Goal: Transaction & Acquisition: Obtain resource

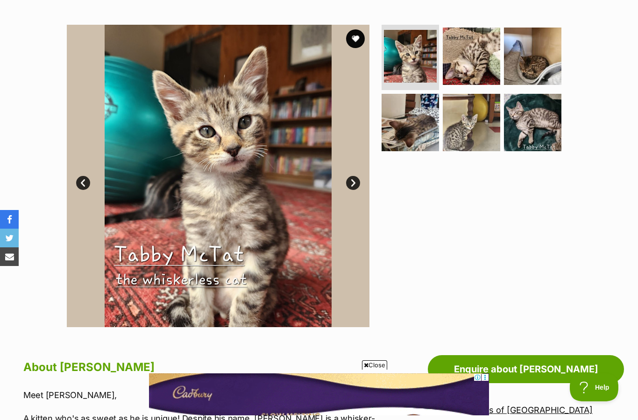
scroll to position [158, 0]
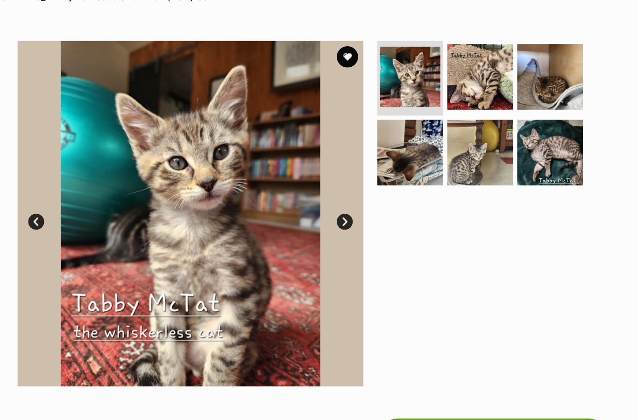
click at [346, 192] on link "Next" at bounding box center [353, 194] width 14 height 14
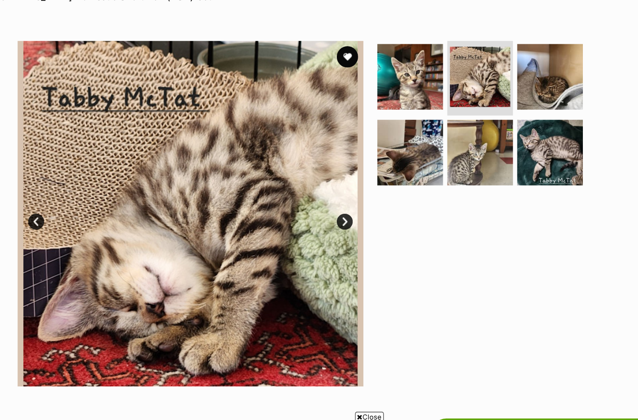
scroll to position [0, 0]
click at [346, 189] on link "Next" at bounding box center [353, 194] width 14 height 14
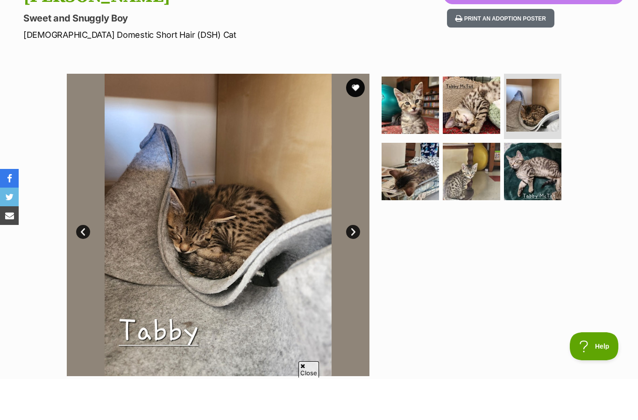
scroll to position [120, 0]
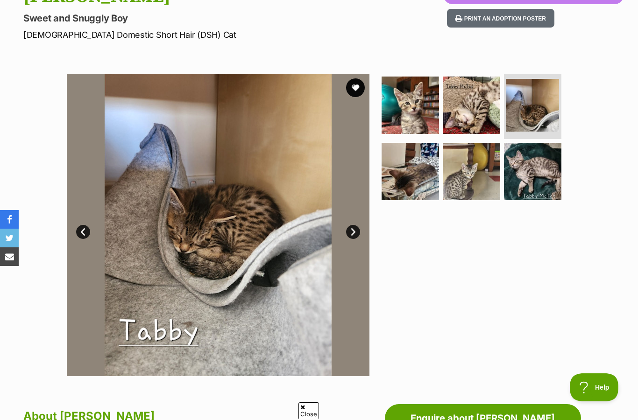
click at [356, 230] on link "Next" at bounding box center [353, 232] width 14 height 14
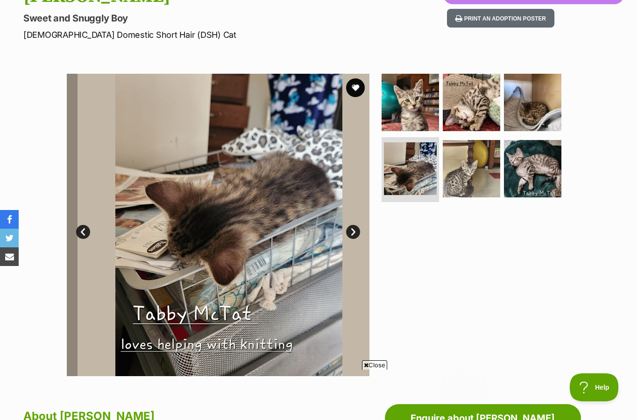
scroll to position [0, 0]
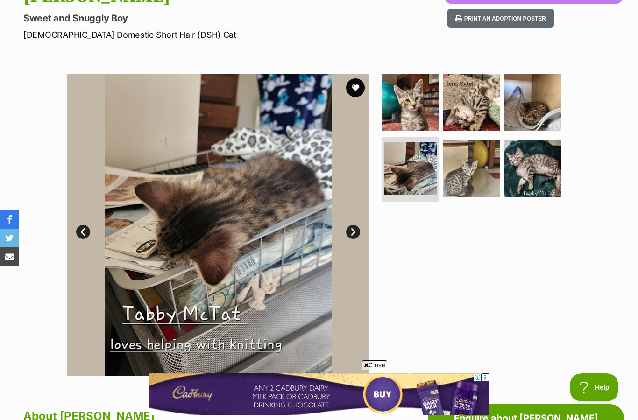
click at [352, 233] on link "Next" at bounding box center [353, 232] width 14 height 14
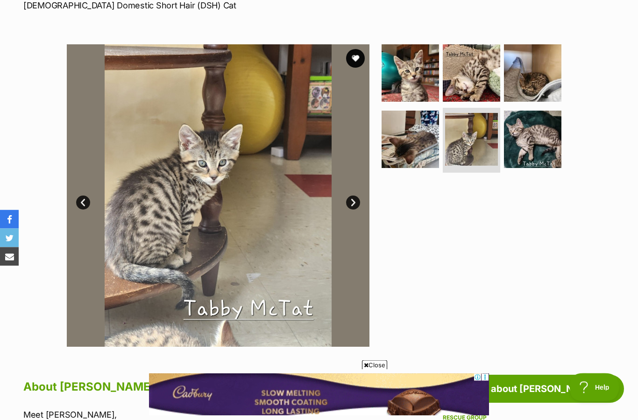
click at [84, 197] on link "Prev" at bounding box center [83, 203] width 14 height 14
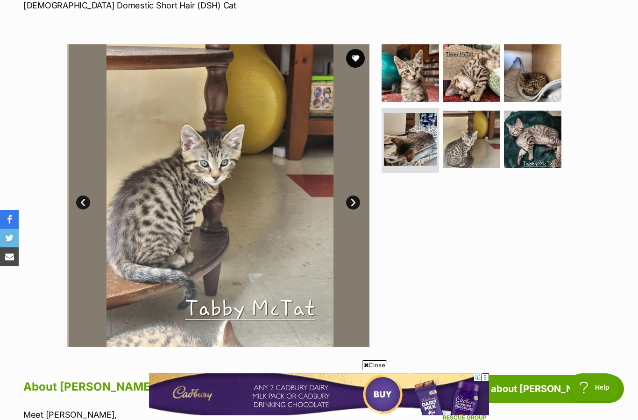
click at [85, 198] on link "Prev" at bounding box center [83, 203] width 14 height 14
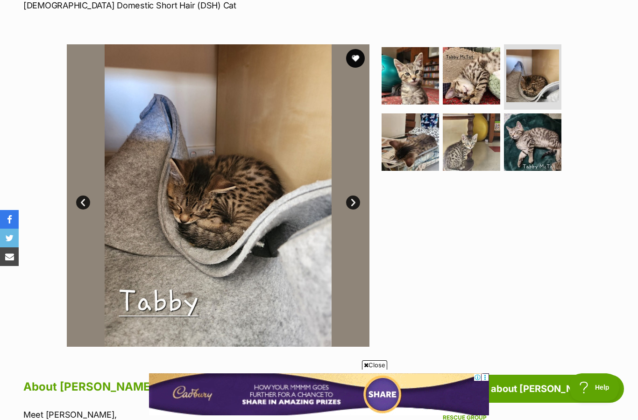
click at [86, 199] on link "Prev" at bounding box center [83, 203] width 14 height 14
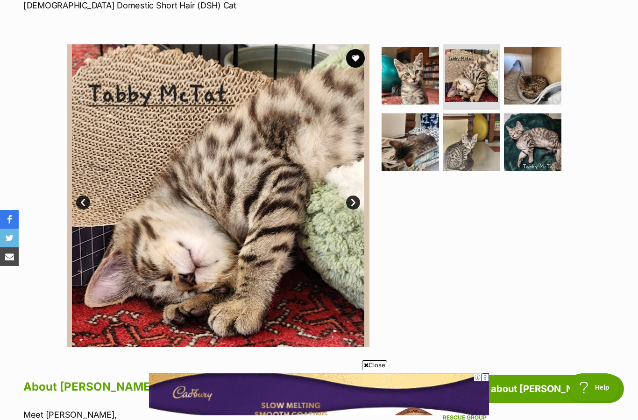
click at [95, 200] on img at bounding box center [218, 195] width 302 height 302
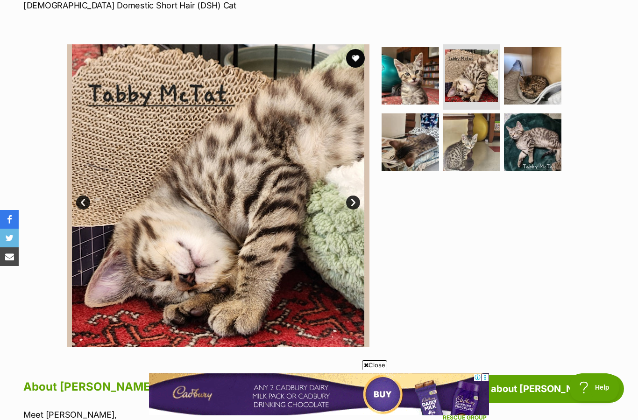
click at [86, 197] on link "Prev" at bounding box center [83, 203] width 14 height 14
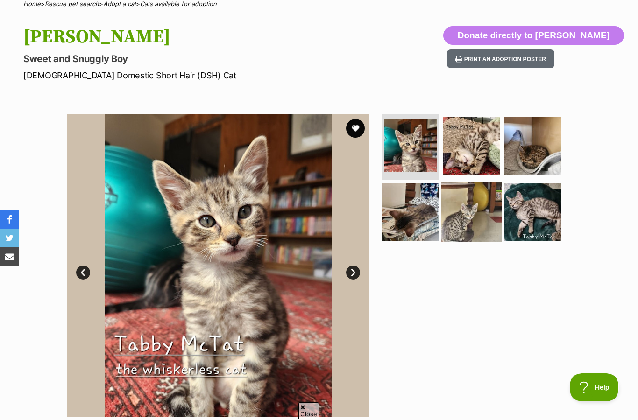
click at [475, 215] on img at bounding box center [471, 212] width 60 height 60
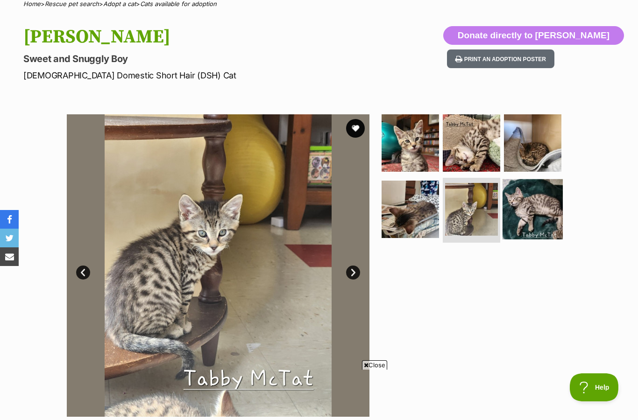
click at [533, 215] on img at bounding box center [532, 209] width 60 height 60
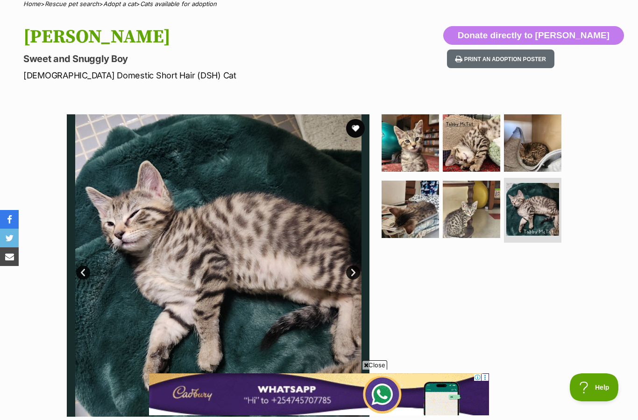
click at [380, 370] on span "Close" at bounding box center [374, 364] width 25 height 9
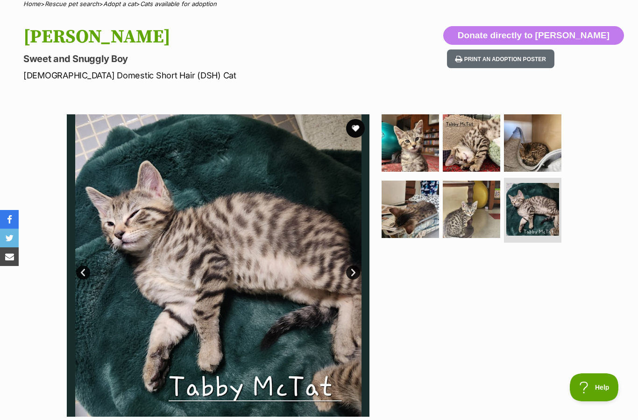
scroll to position [117, 0]
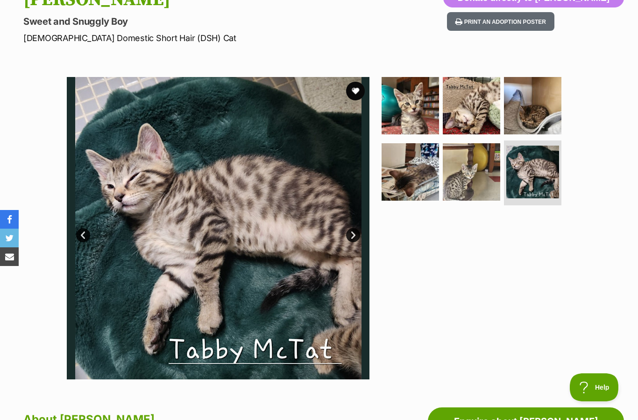
click at [78, 233] on link "Prev" at bounding box center [83, 235] width 14 height 14
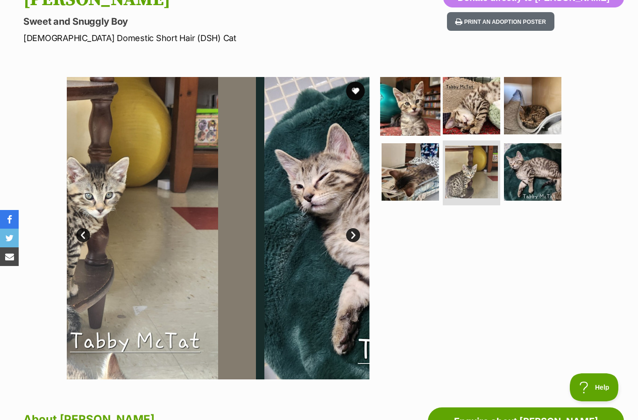
click at [437, 106] on img at bounding box center [410, 106] width 60 height 60
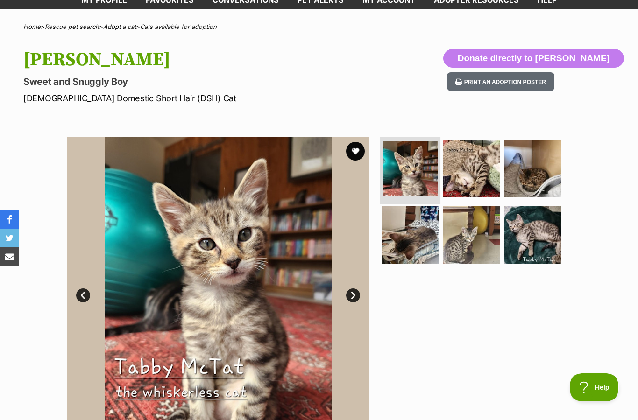
scroll to position [0, 0]
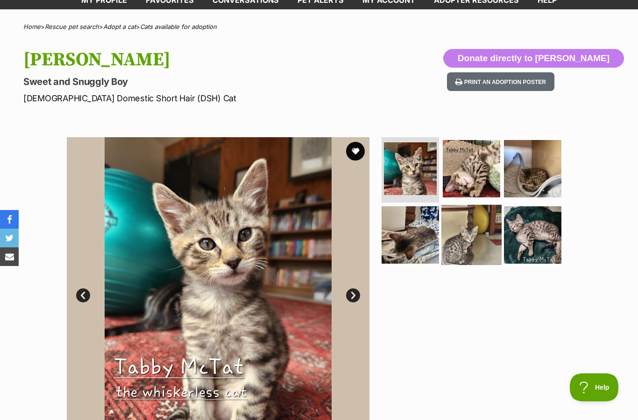
click at [471, 242] on img at bounding box center [471, 234] width 60 height 60
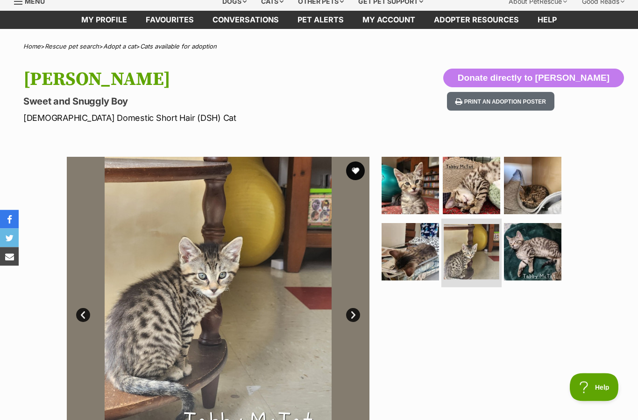
scroll to position [37, 0]
click at [355, 174] on button "favourite" at bounding box center [355, 171] width 21 height 21
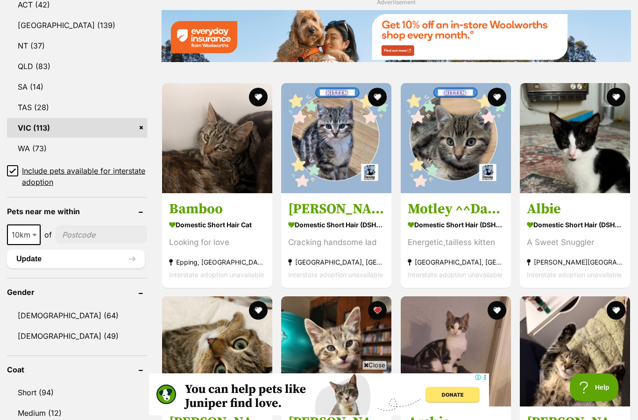
scroll to position [522, 0]
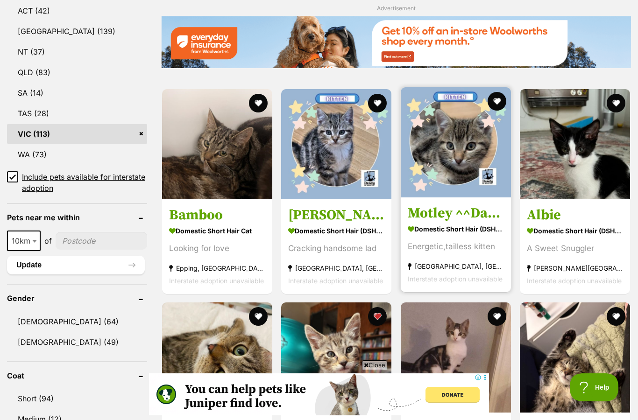
click at [484, 167] on img at bounding box center [455, 142] width 110 height 110
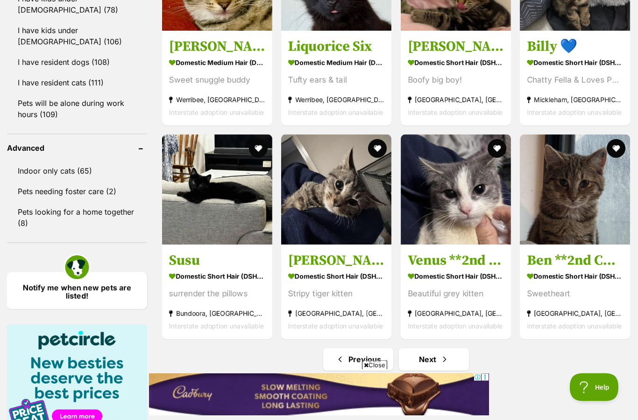
scroll to position [1117, 0]
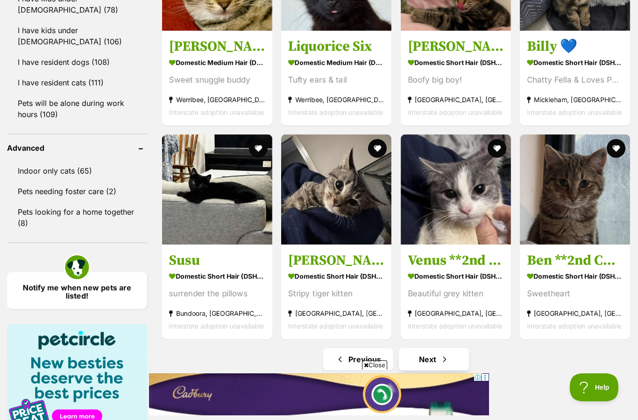
click at [446, 360] on span "Next page" at bounding box center [444, 359] width 9 height 11
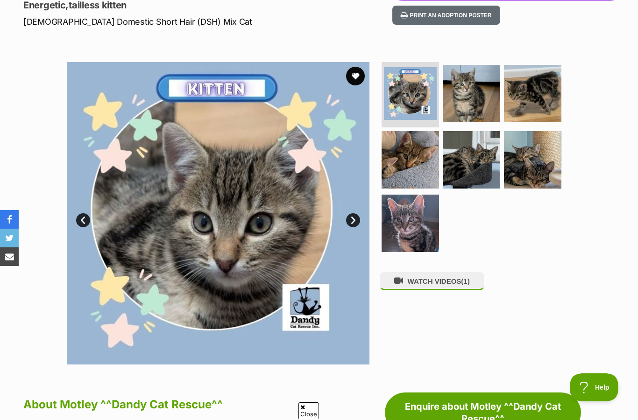
scroll to position [118, 0]
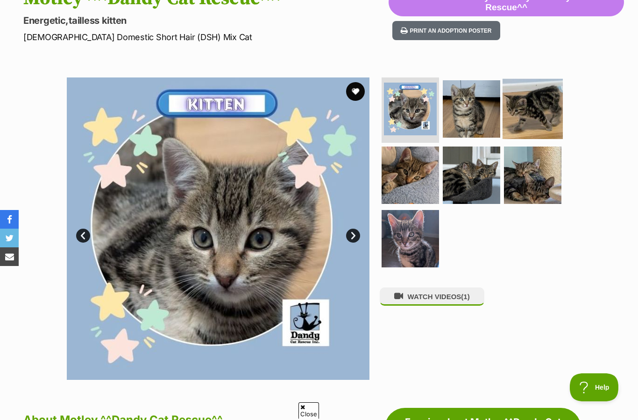
click at [530, 103] on img at bounding box center [532, 109] width 60 height 60
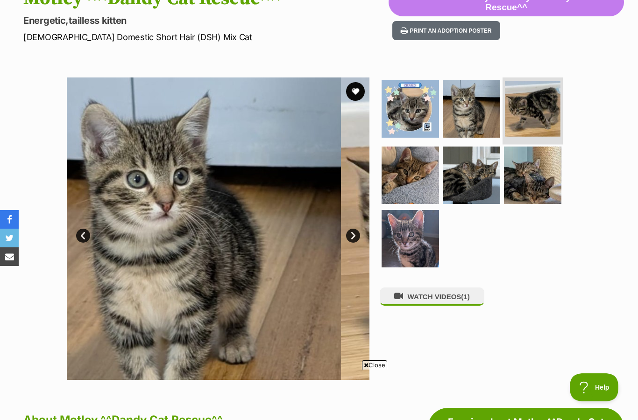
scroll to position [0, 0]
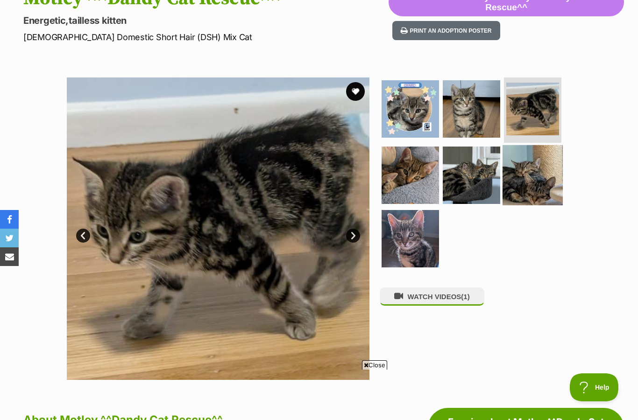
click at [543, 165] on img at bounding box center [532, 175] width 60 height 60
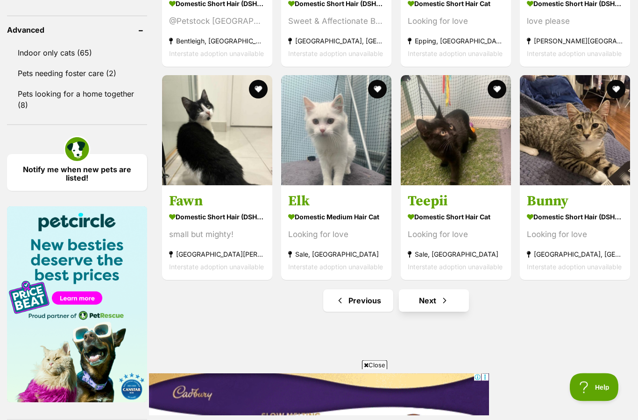
scroll to position [1235, 0]
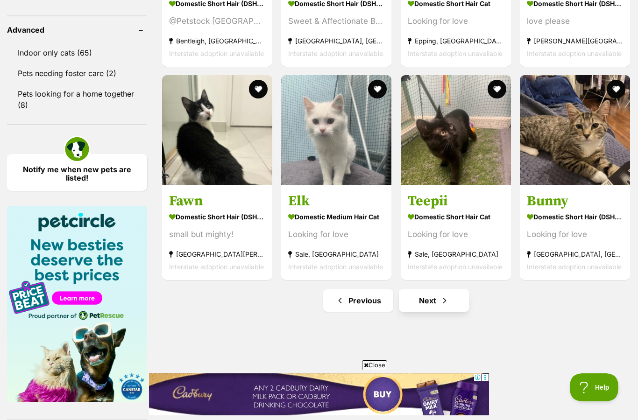
click at [439, 312] on link "Next" at bounding box center [434, 300] width 70 height 22
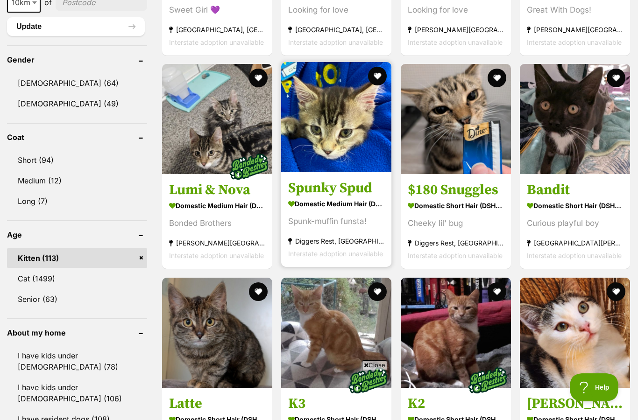
click at [354, 140] on img at bounding box center [336, 117] width 110 height 110
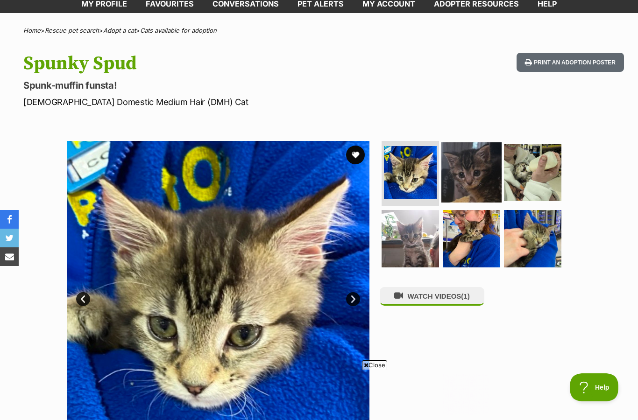
click at [476, 171] on img at bounding box center [471, 172] width 60 height 60
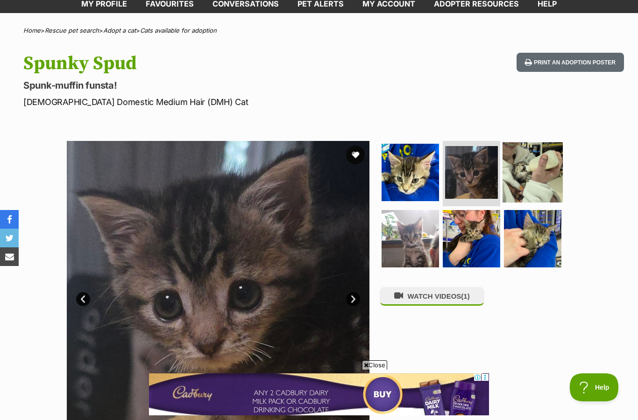
click at [529, 170] on img at bounding box center [532, 172] width 60 height 60
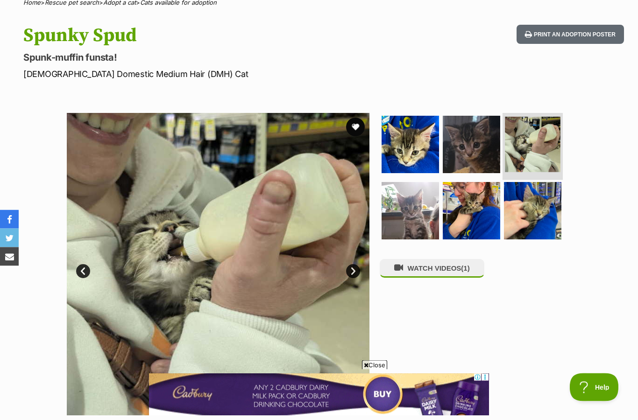
scroll to position [81, 0]
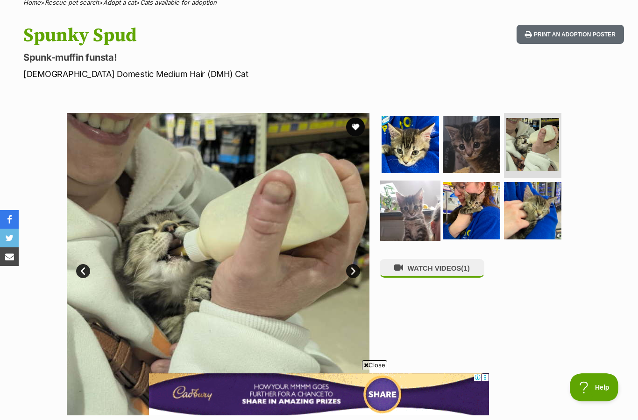
click at [411, 224] on img at bounding box center [410, 210] width 60 height 60
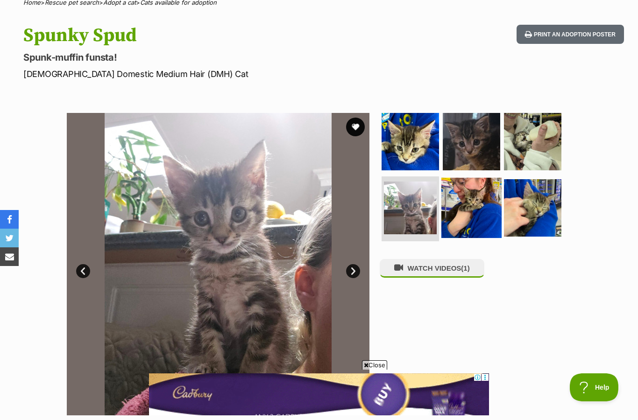
click at [470, 209] on img at bounding box center [471, 207] width 60 height 60
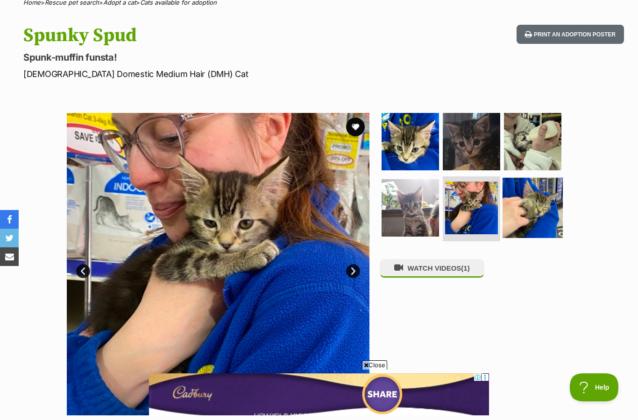
click at [527, 208] on img at bounding box center [532, 207] width 60 height 60
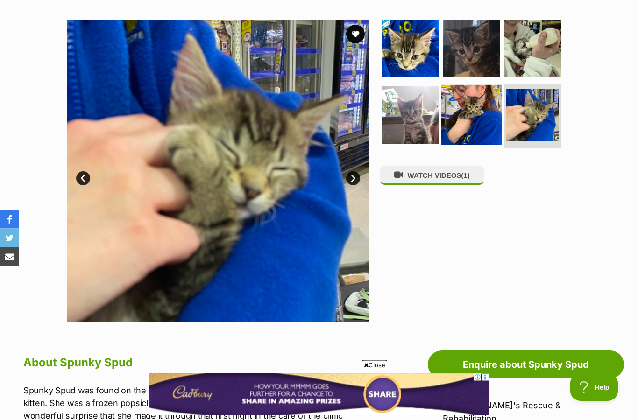
scroll to position [174, 0]
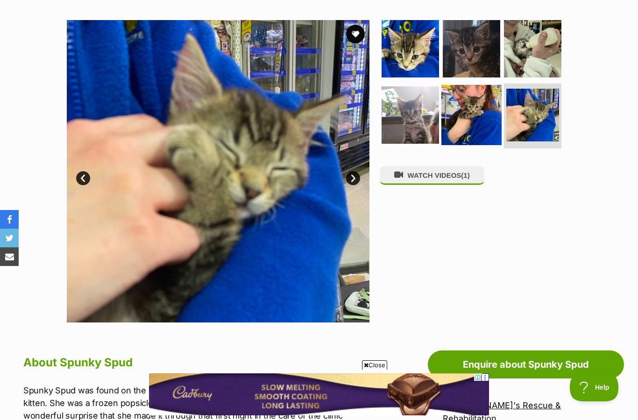
click at [483, 121] on img at bounding box center [471, 114] width 60 height 60
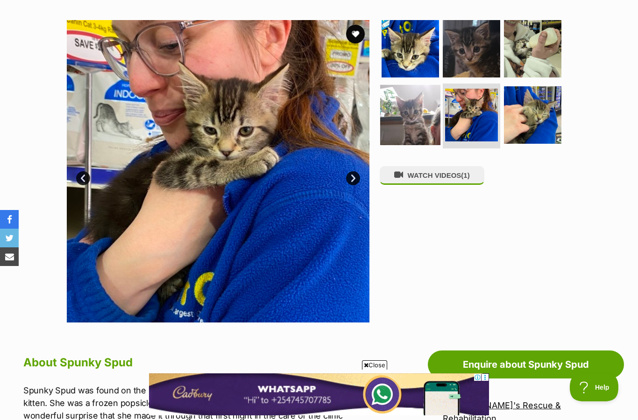
click at [414, 119] on img at bounding box center [410, 114] width 60 height 60
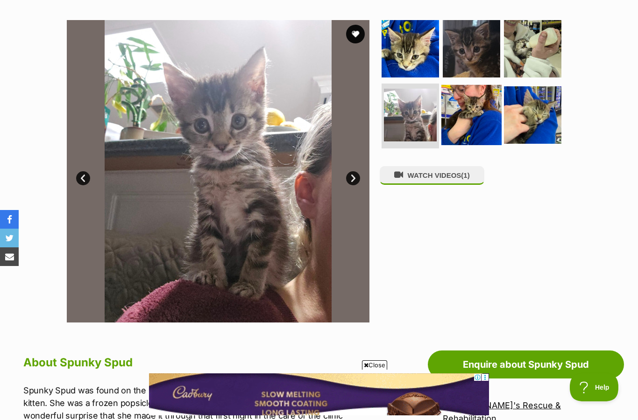
click at [450, 121] on img at bounding box center [471, 114] width 60 height 60
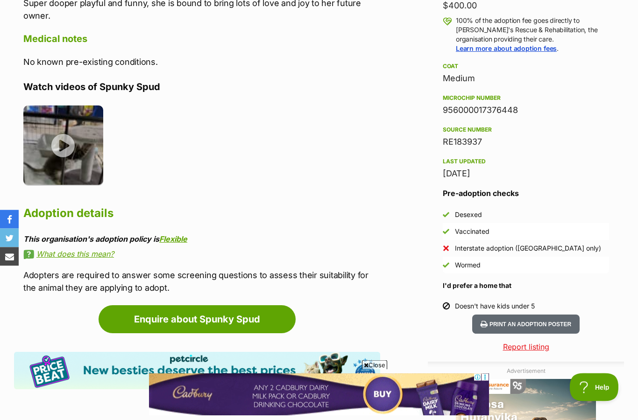
scroll to position [707, 0]
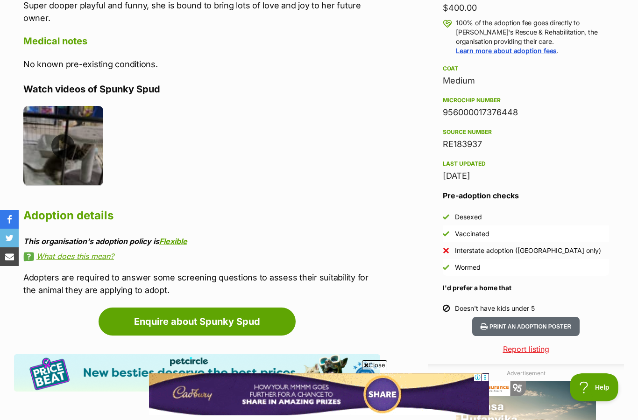
click at [71, 129] on img at bounding box center [63, 146] width 80 height 80
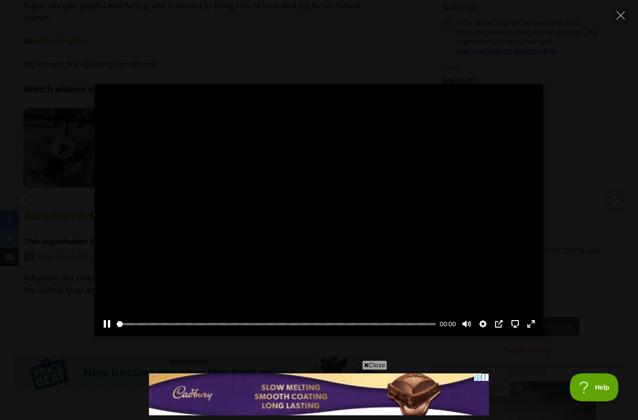
click at [377, 367] on span "Close" at bounding box center [374, 364] width 25 height 9
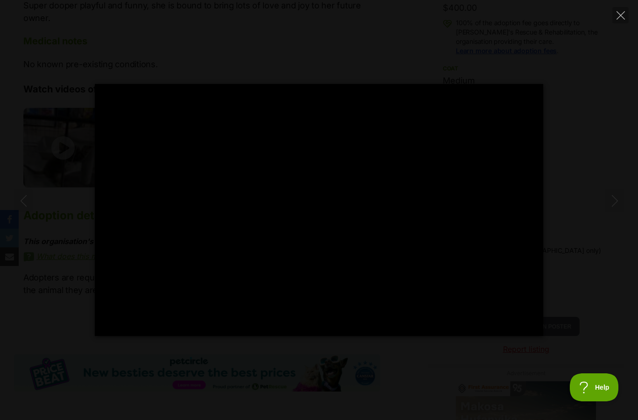
click at [561, 172] on div "Pause Play % buffered 00:00 -00:04 Unmute Mute Disable captions Enable captions…" at bounding box center [319, 210] width 638 height 252
type input "88.03"
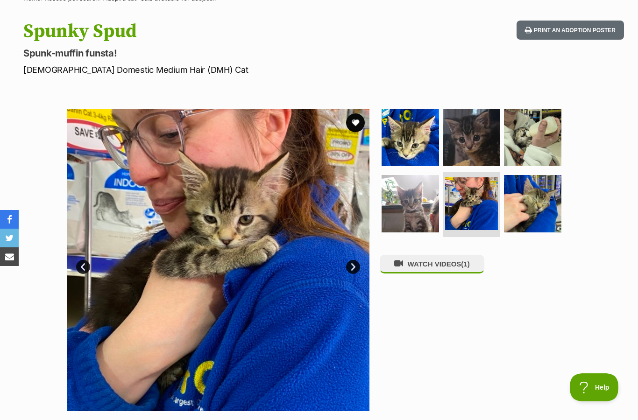
scroll to position [0, 0]
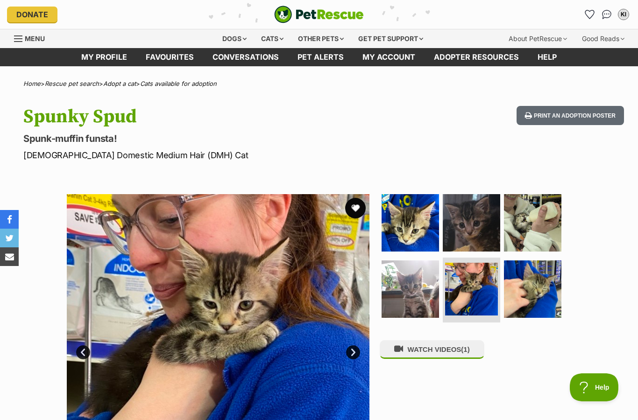
click at [354, 207] on button "favourite" at bounding box center [355, 208] width 21 height 21
click at [421, 225] on img at bounding box center [410, 223] width 60 height 60
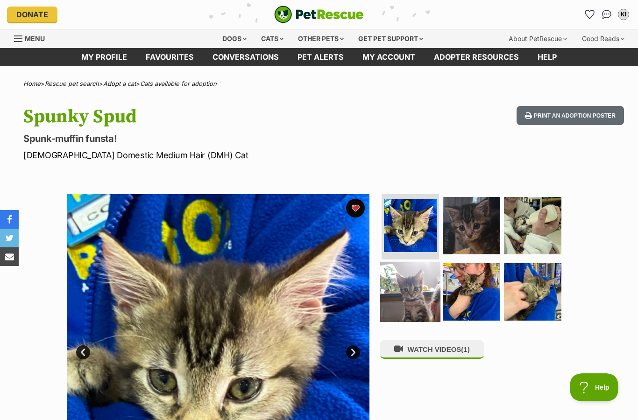
click at [409, 275] on img at bounding box center [410, 291] width 60 height 60
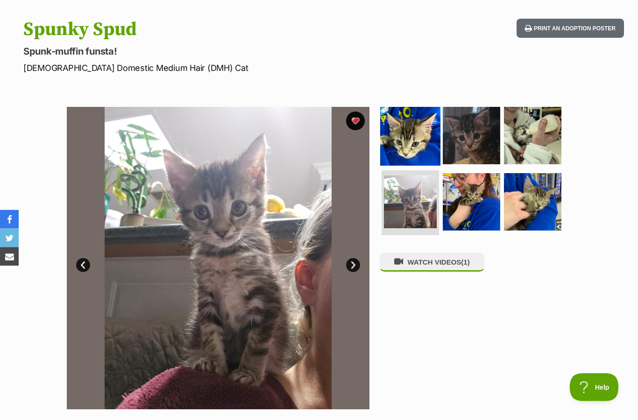
scroll to position [87, 0]
click at [391, 150] on img at bounding box center [410, 135] width 60 height 60
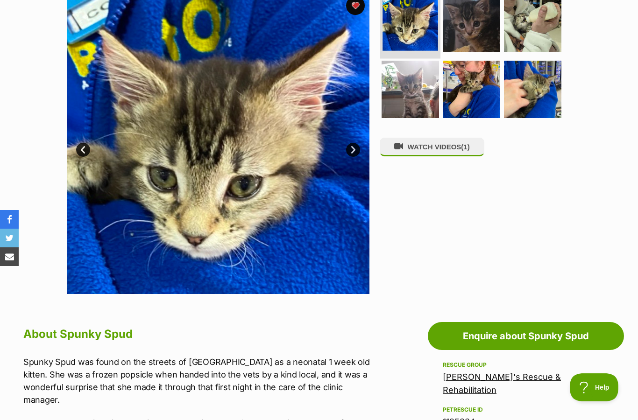
scroll to position [211, 0]
